Goal: Information Seeking & Learning: Understand process/instructions

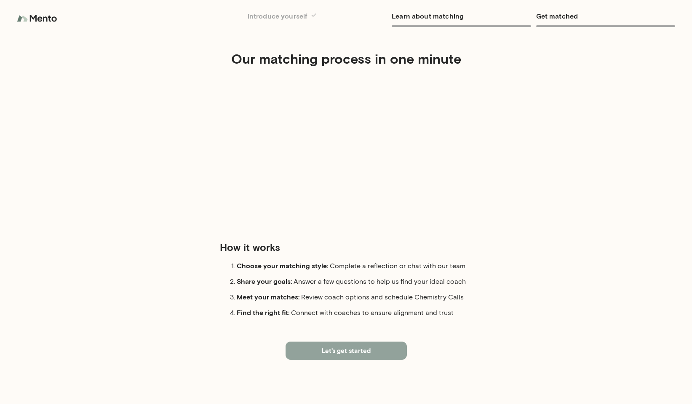
click at [347, 347] on button "Let's get started" at bounding box center [346, 350] width 121 height 18
